Goal: Participate in discussion: Engage in conversation with other users on a specific topic

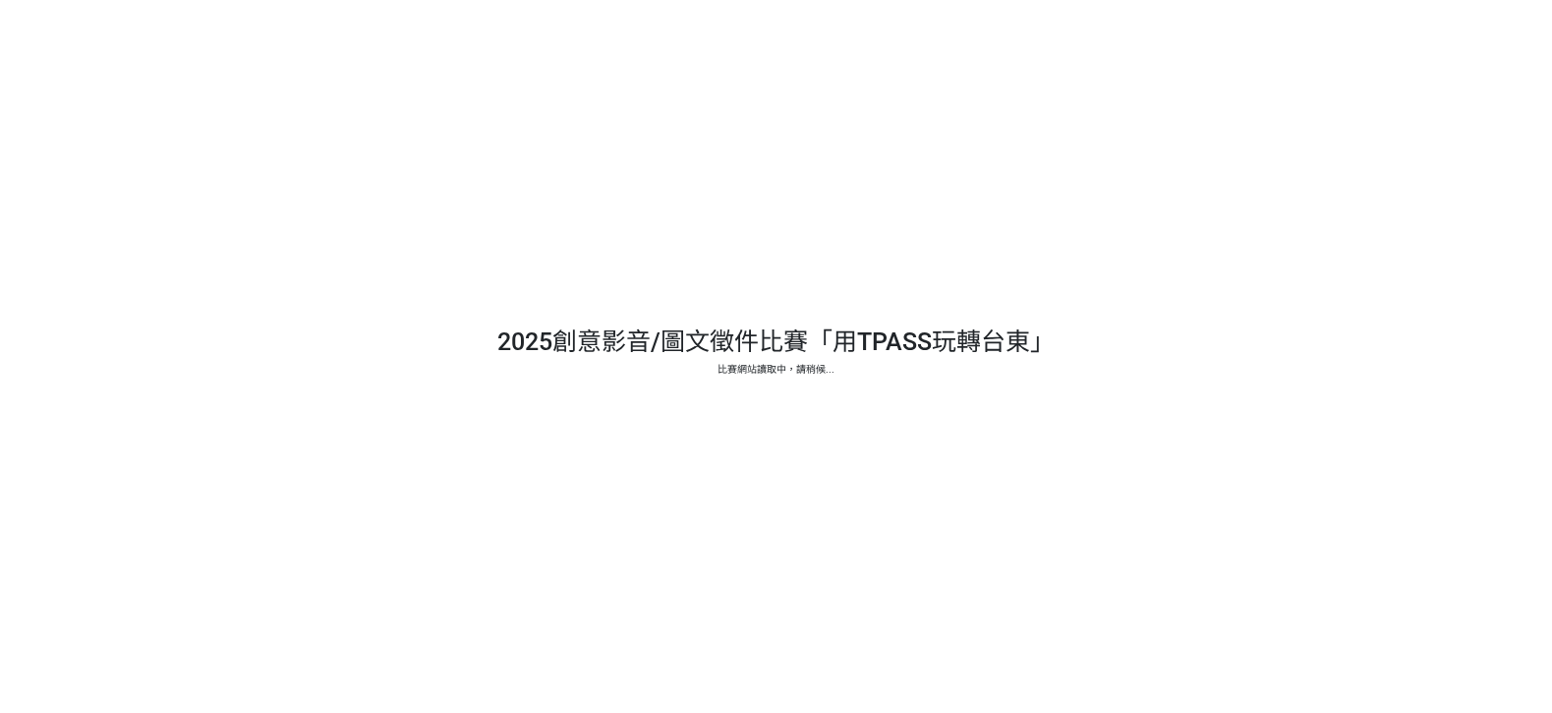
select select "13139"
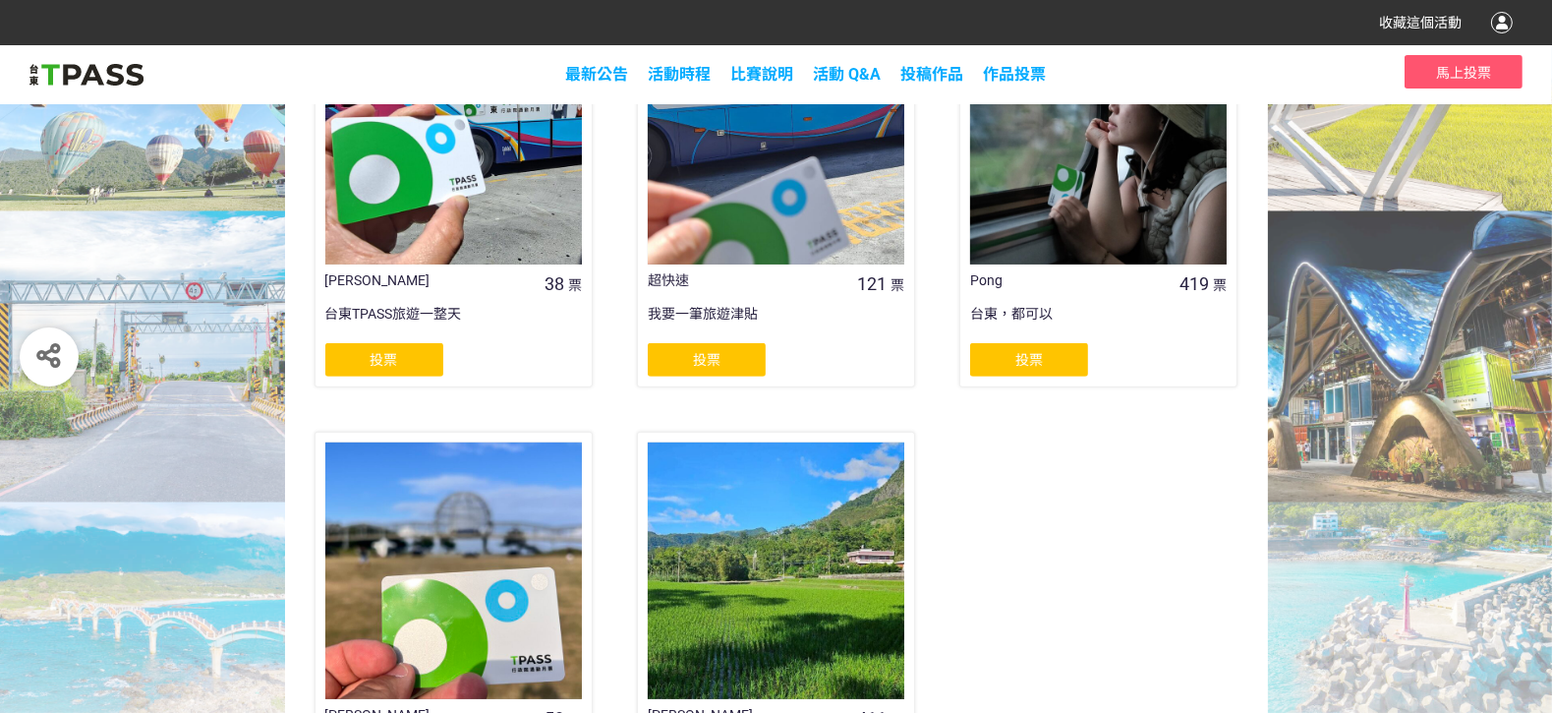
scroll to position [1106, 0]
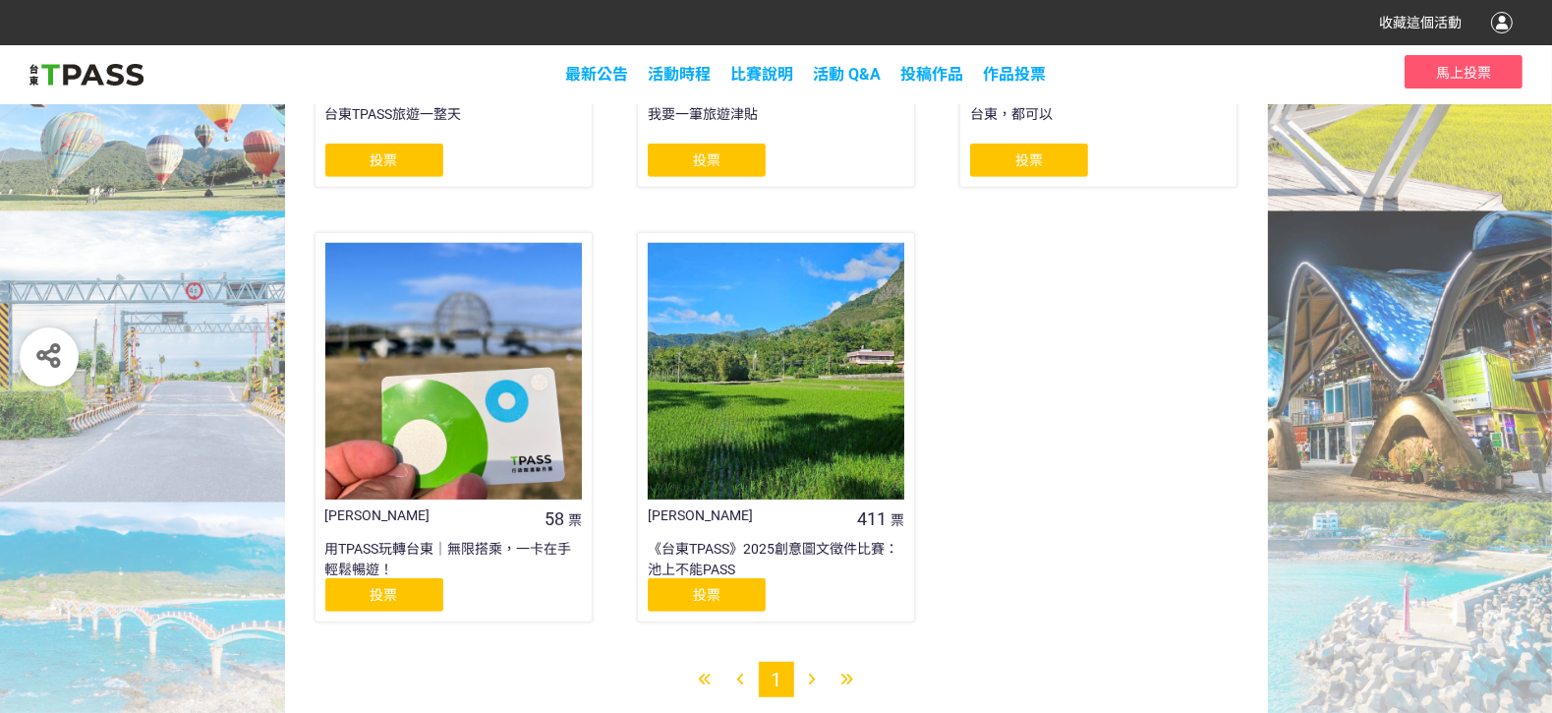
click at [721, 598] on div "投票" at bounding box center [707, 594] width 118 height 33
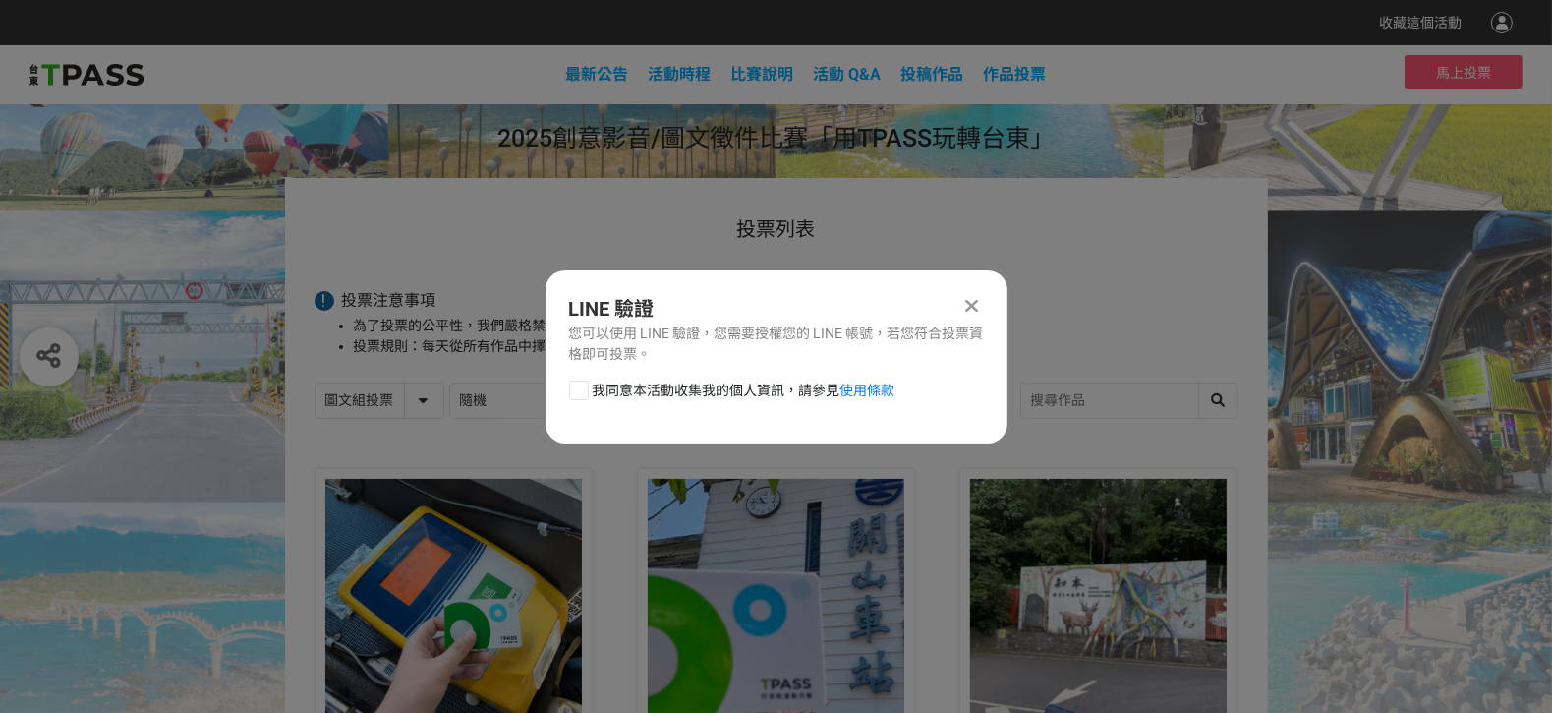
scroll to position [0, 0]
click at [586, 393] on div at bounding box center [579, 391] width 20 height 20
checkbox input "true"
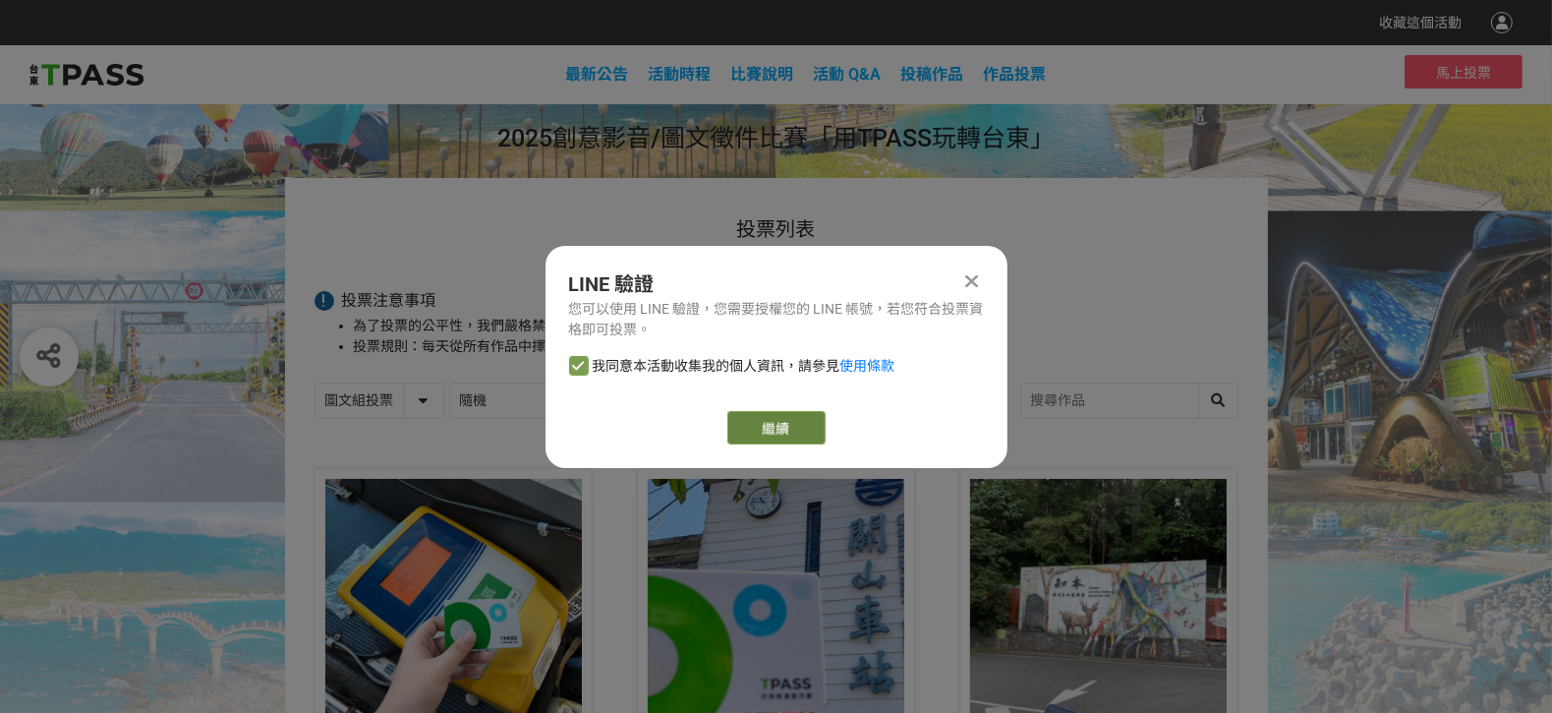
click at [803, 425] on link "繼續" at bounding box center [777, 427] width 98 height 33
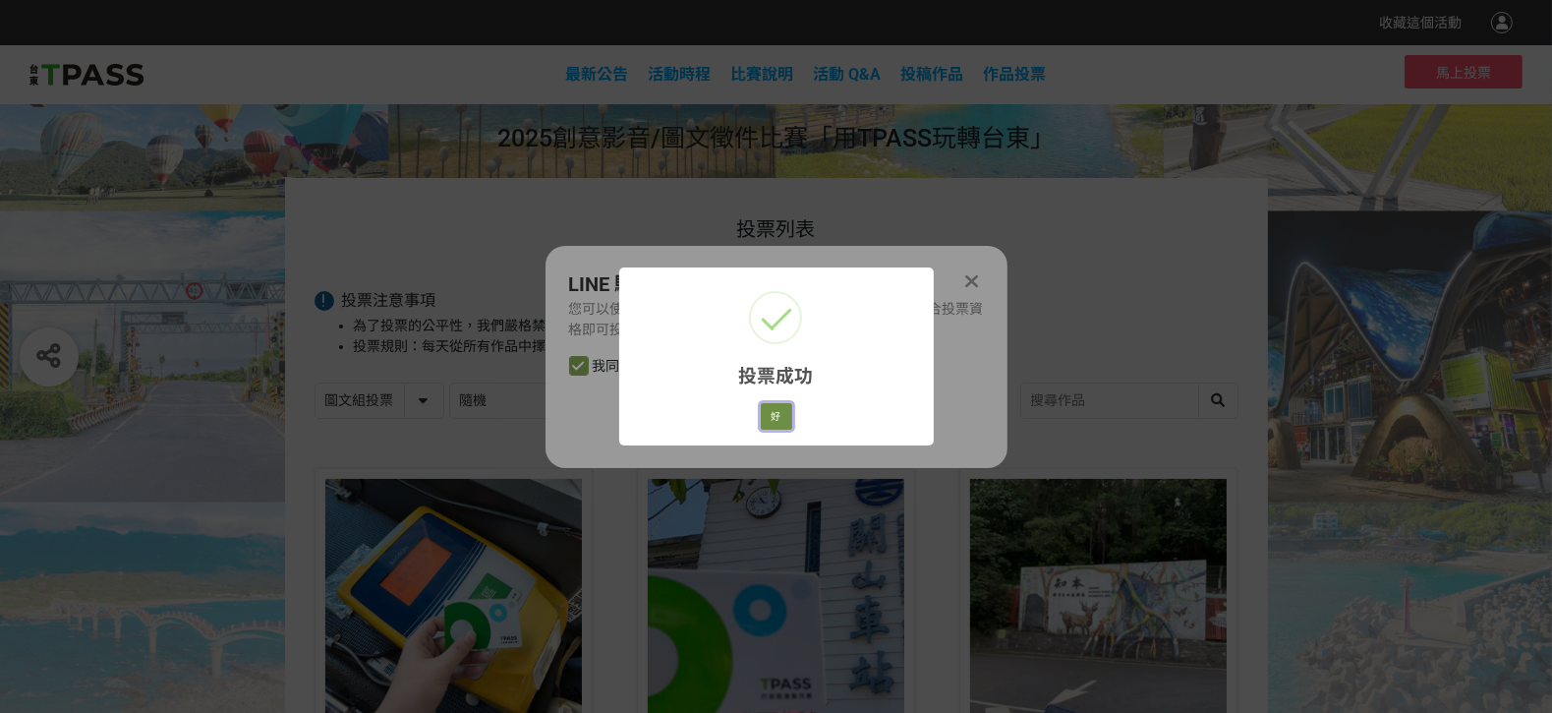
click at [772, 423] on button "好" at bounding box center [776, 417] width 31 height 28
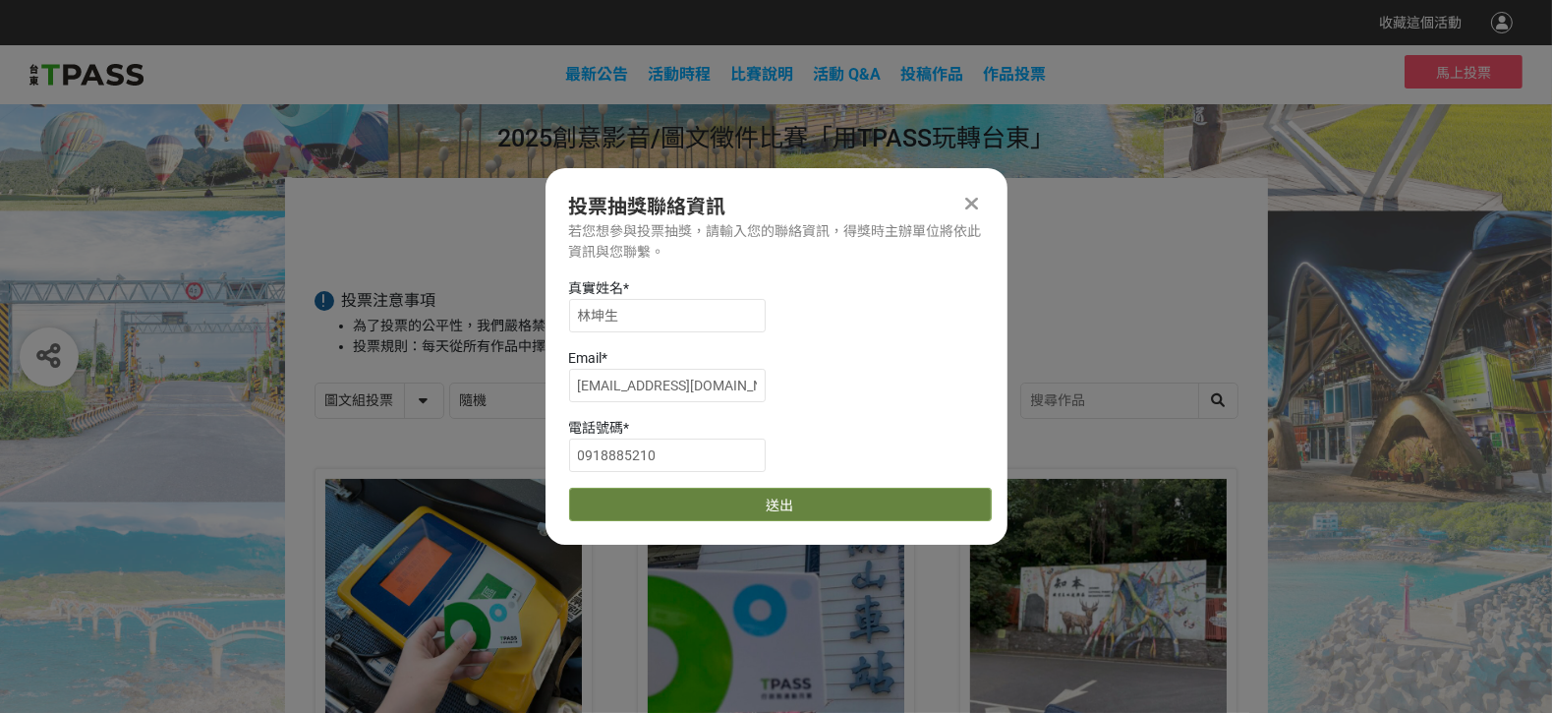
click at [803, 500] on button "送出" at bounding box center [780, 504] width 423 height 33
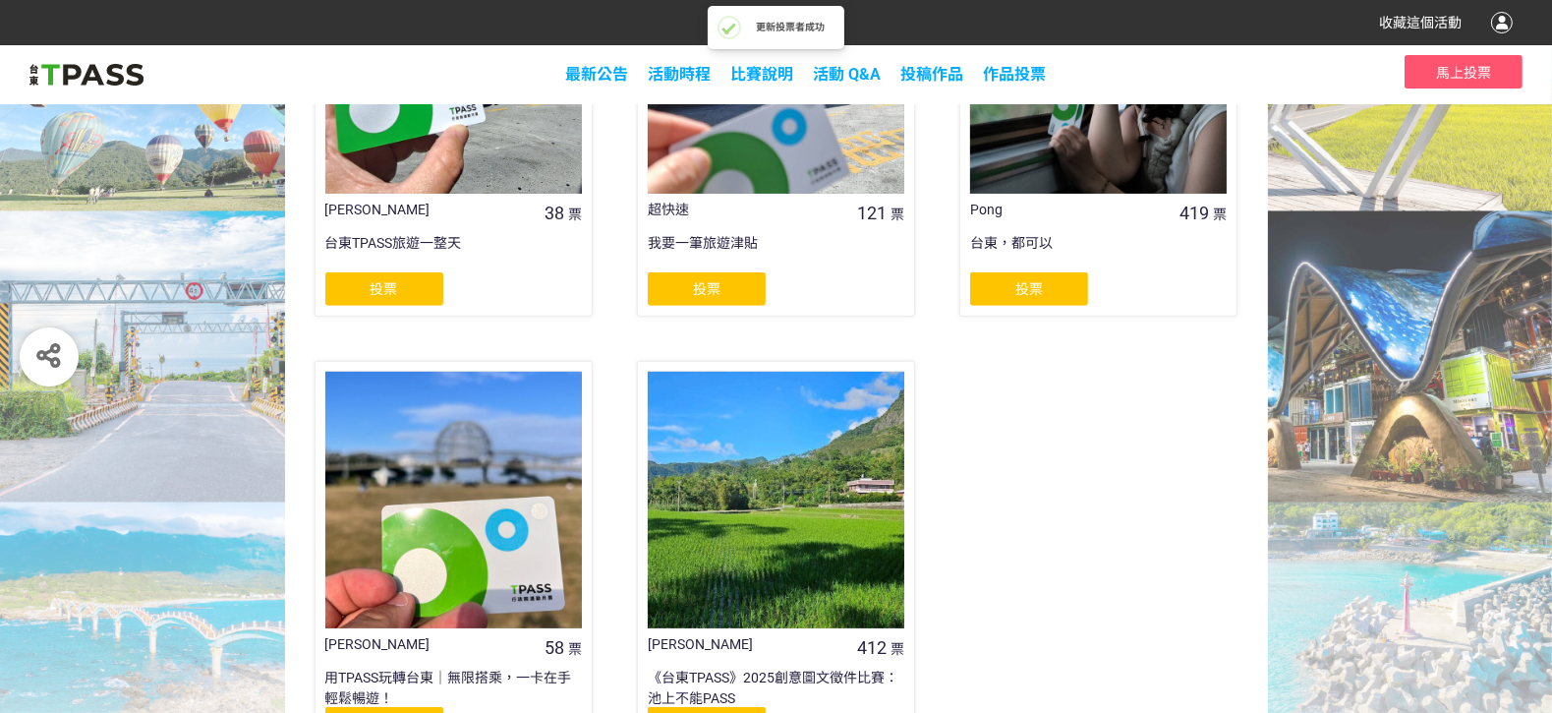
scroll to position [1106, 0]
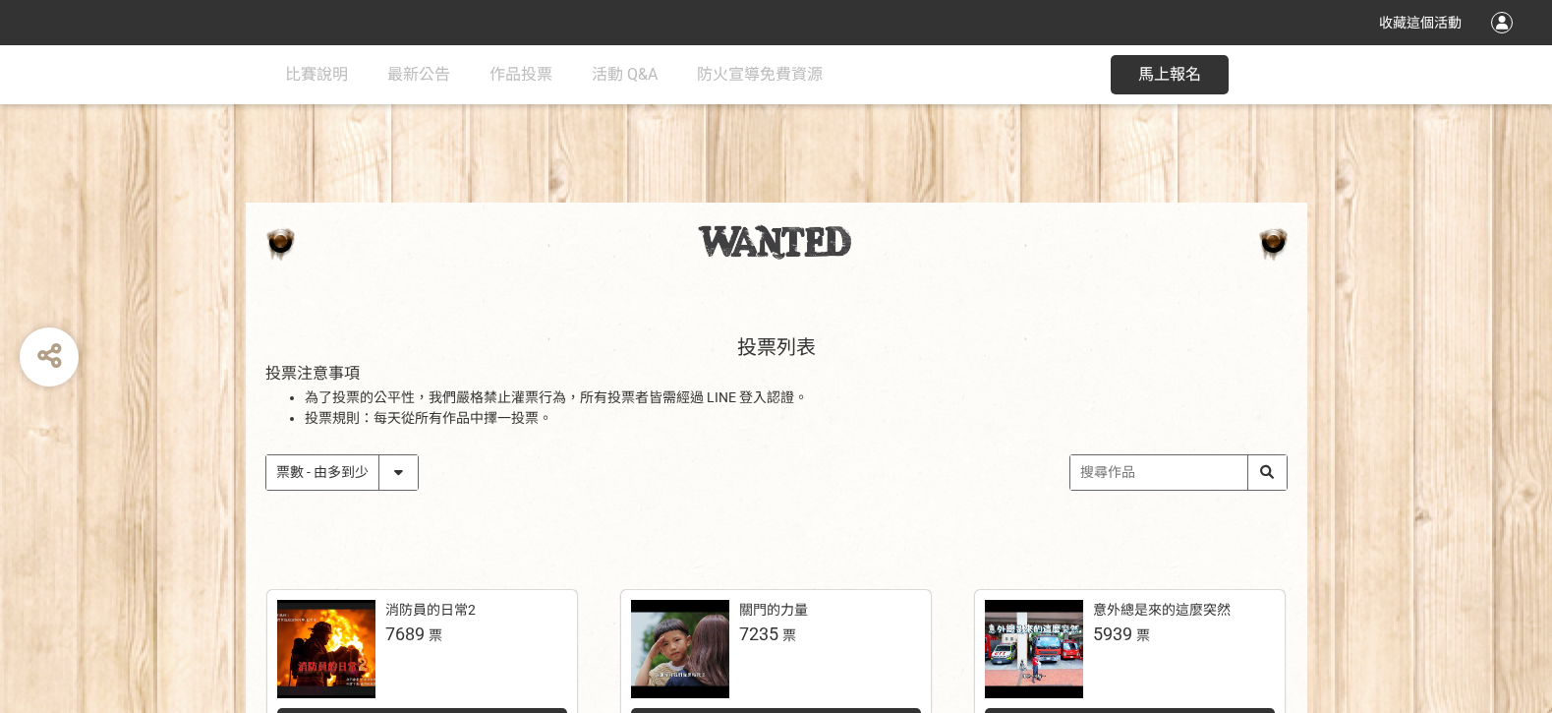
select select "vote"
